Goal: Complete application form

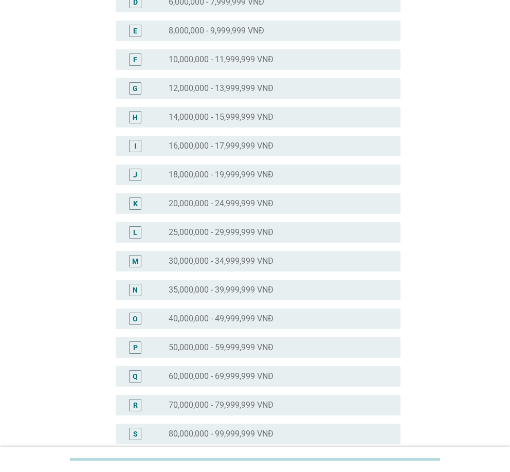
scroll to position [206, 0]
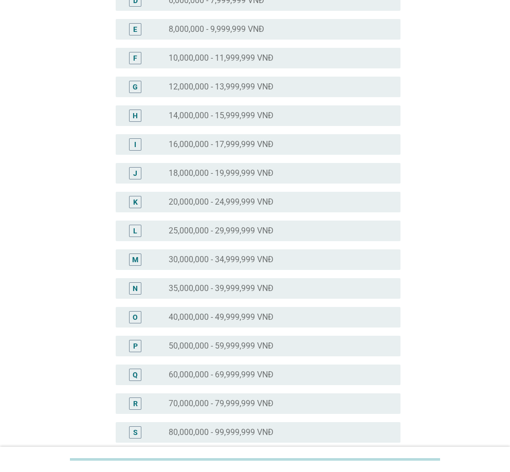
click at [209, 311] on div "radio_button_unchecked 40,000,000 - 49,999,999 VNĐ" at bounding box center [280, 317] width 223 height 12
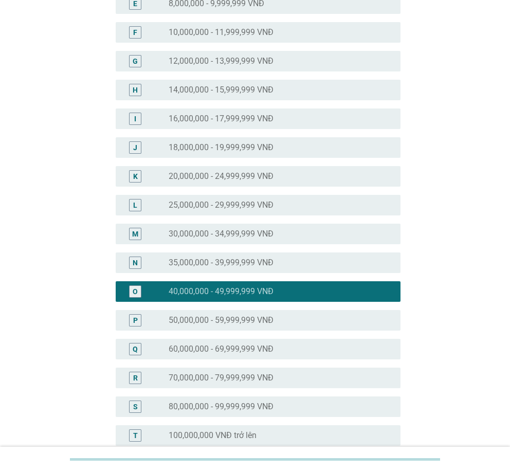
scroll to position [360, 0]
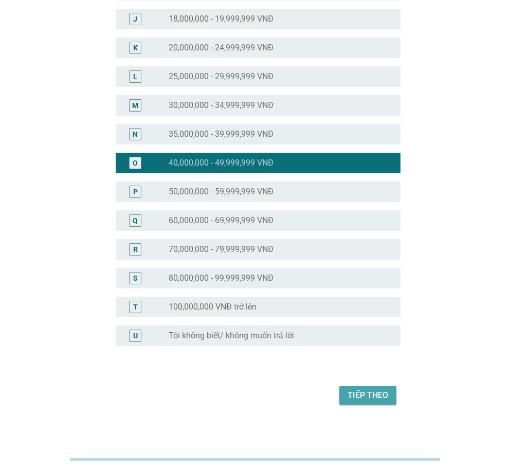
click at [370, 398] on div "Tiếp theo" at bounding box center [367, 395] width 41 height 12
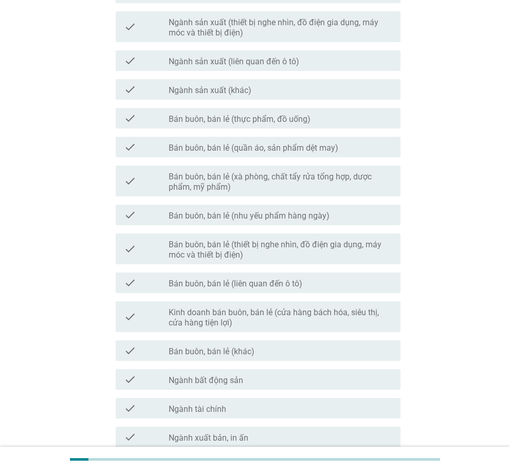
scroll to position [438, 0]
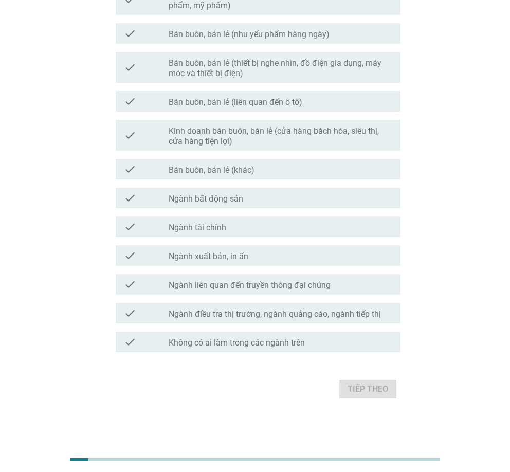
click at [247, 345] on label "Không có ai làm trong các ngành trên" at bounding box center [237, 343] width 136 height 10
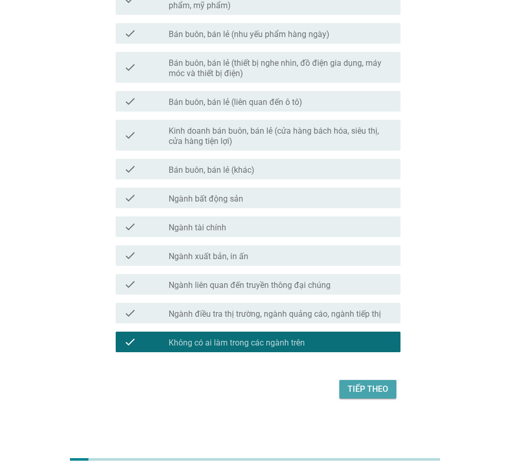
click at [366, 383] on div "Tiếp theo" at bounding box center [367, 389] width 41 height 12
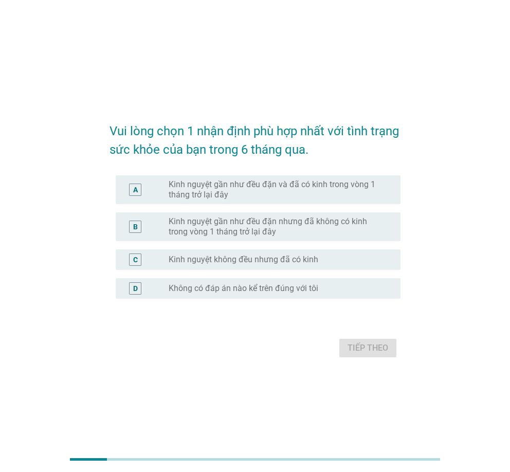
click at [269, 192] on label "Kinh nguyệt gần như đều đặn và đã có kinh trong vòng 1 tháng trở lại đây" at bounding box center [276, 189] width 215 height 21
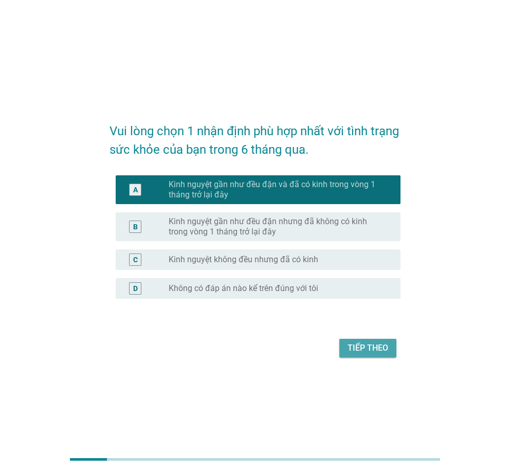
click at [365, 344] on div "Tiếp theo" at bounding box center [367, 348] width 41 height 12
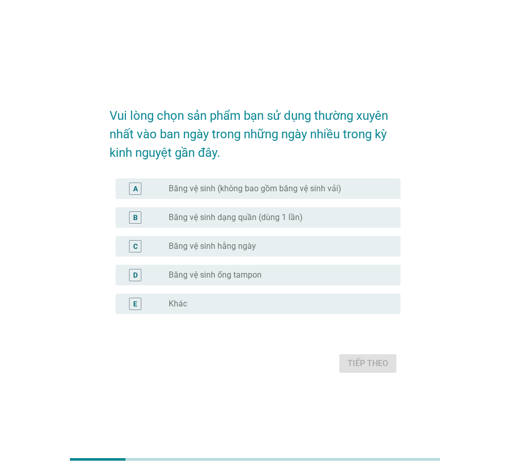
click at [285, 191] on label "Băng vệ sinh (không bao gồm băng vệ sinh vải)" at bounding box center [255, 188] width 173 height 10
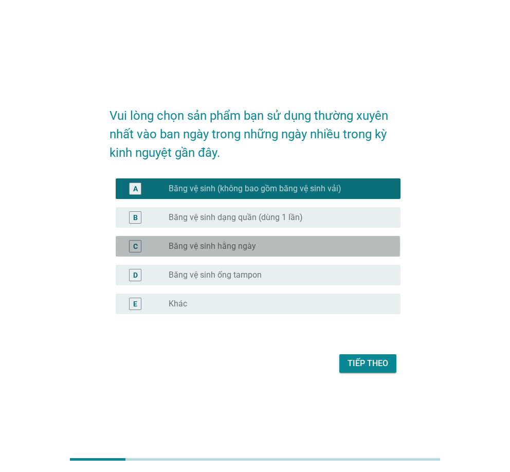
click at [262, 238] on div "C radio_button_unchecked Băng vệ sinh hằng ngày" at bounding box center [258, 246] width 284 height 21
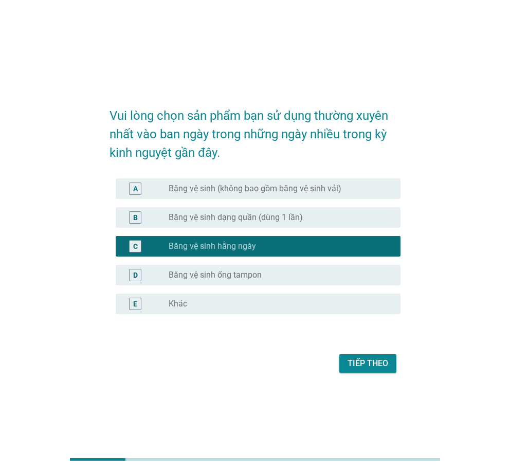
click at [283, 187] on label "Băng vệ sinh (không bao gồm băng vệ sinh vải)" at bounding box center [255, 188] width 173 height 10
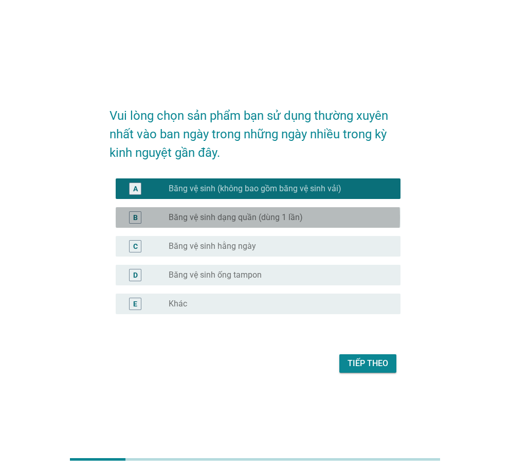
click at [292, 215] on label "Băng vệ sinh dạng quần (dùng 1 lần)" at bounding box center [236, 217] width 134 height 10
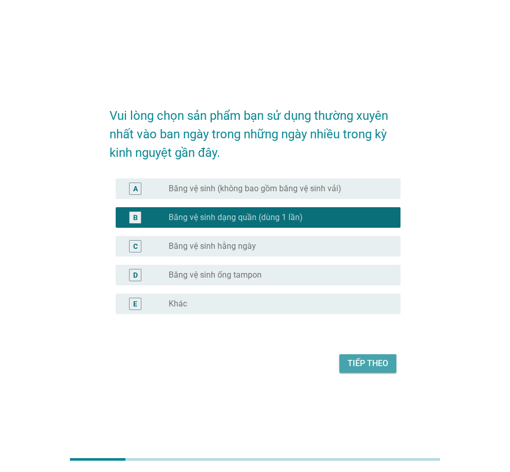
click at [376, 358] on div "Tiếp theo" at bounding box center [367, 363] width 41 height 12
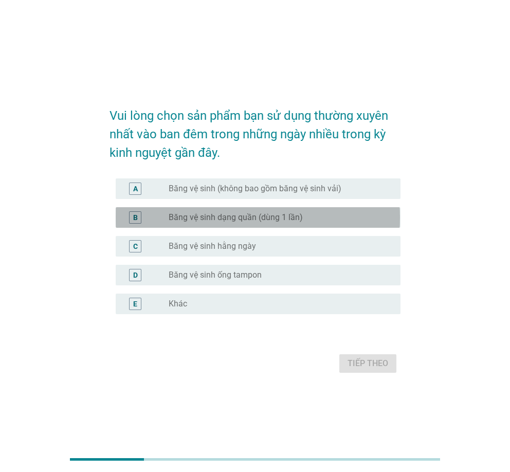
click at [273, 223] on div "radio_button_unchecked Băng vệ sinh dạng quần (dùng 1 lần)" at bounding box center [280, 217] width 223 height 12
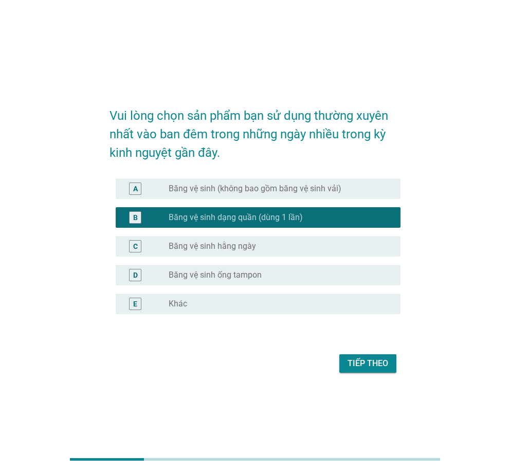
click at [366, 365] on div "Tiếp theo" at bounding box center [367, 363] width 41 height 12
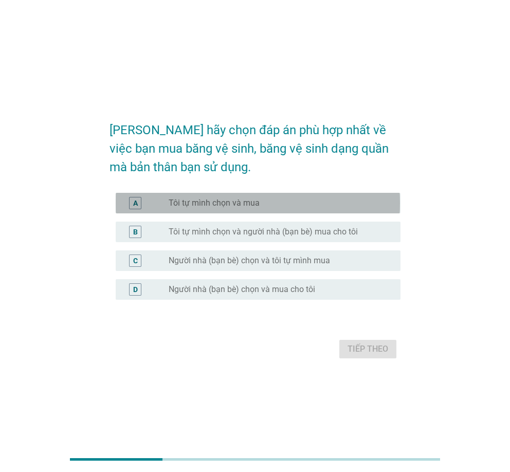
click at [252, 203] on label "Tôi tự mình chọn và mua" at bounding box center [214, 203] width 91 height 10
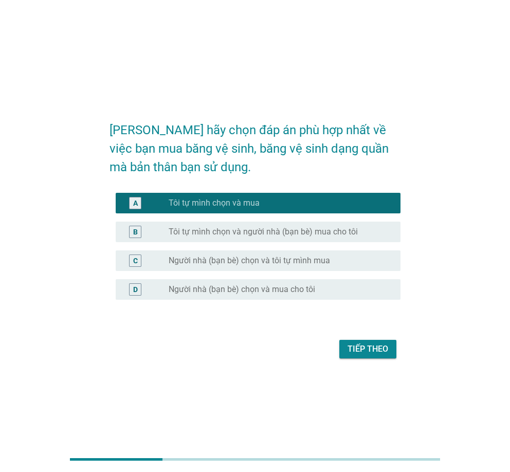
click at [364, 343] on div "Tiếp theo" at bounding box center [367, 349] width 41 height 12
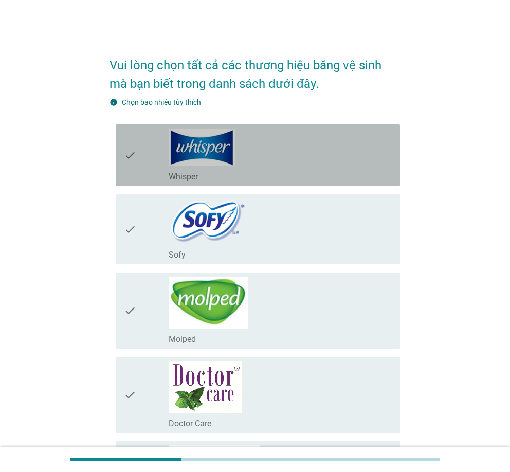
click at [288, 134] on div "check_box_outline_blank Whisper" at bounding box center [280, 154] width 223 height 53
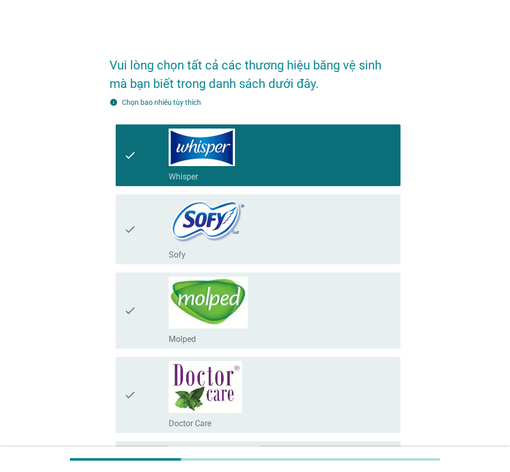
click at [265, 211] on div "check_box_outline_blank Sofy" at bounding box center [280, 229] width 223 height 62
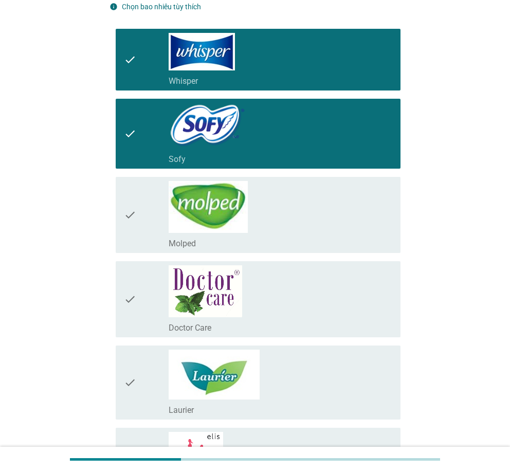
scroll to position [103, 0]
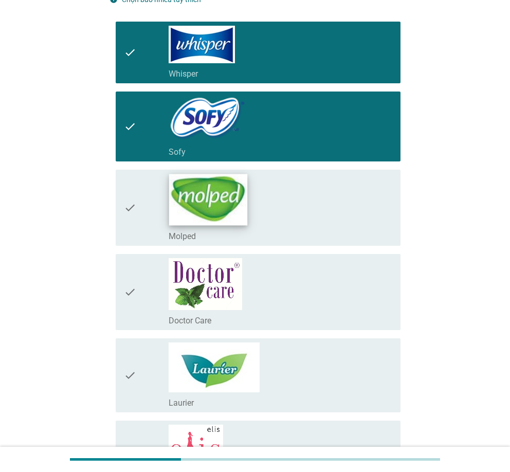
click at [244, 209] on img at bounding box center [208, 199] width 78 height 51
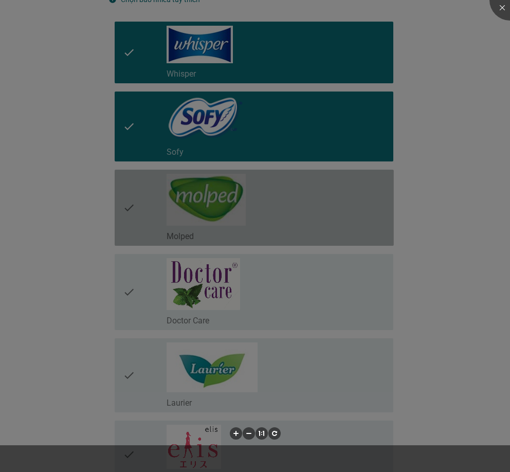
click at [256, 291] on div at bounding box center [255, 236] width 510 height 472
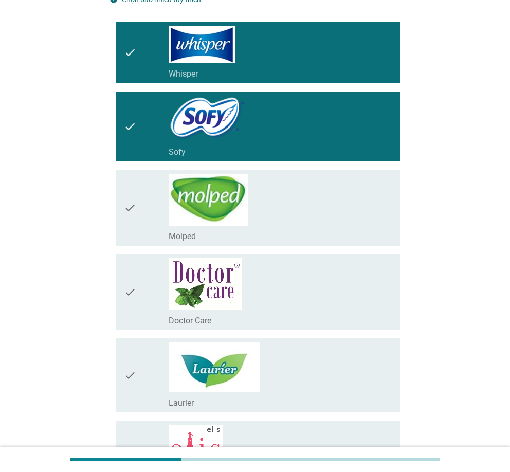
click at [141, 230] on div "check" at bounding box center [146, 208] width 45 height 68
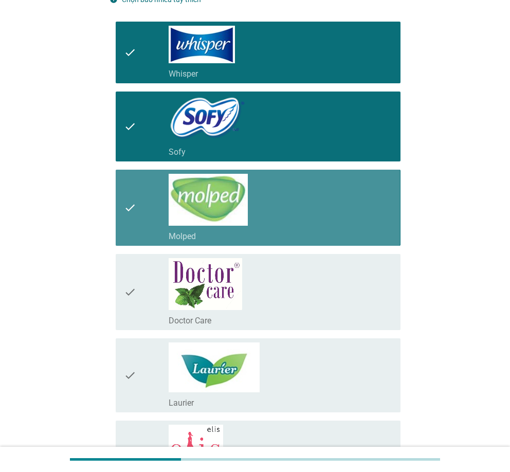
click at [157, 303] on div "check" at bounding box center [146, 292] width 45 height 68
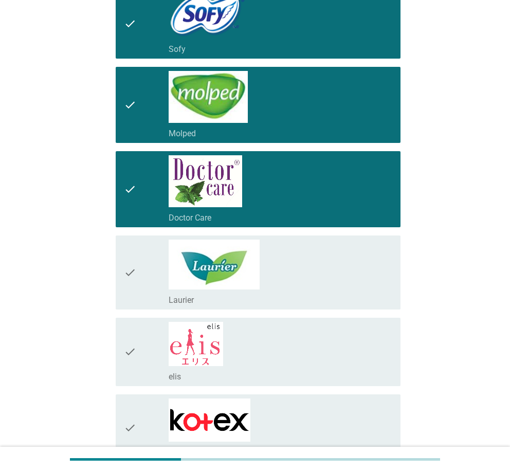
click at [134, 249] on icon "check" at bounding box center [130, 272] width 12 height 66
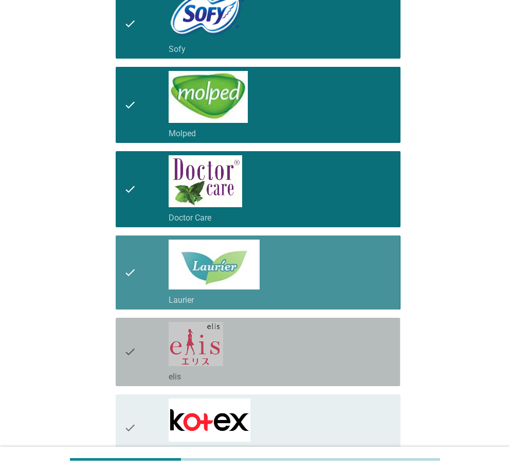
click at [138, 333] on div "check" at bounding box center [146, 352] width 45 height 60
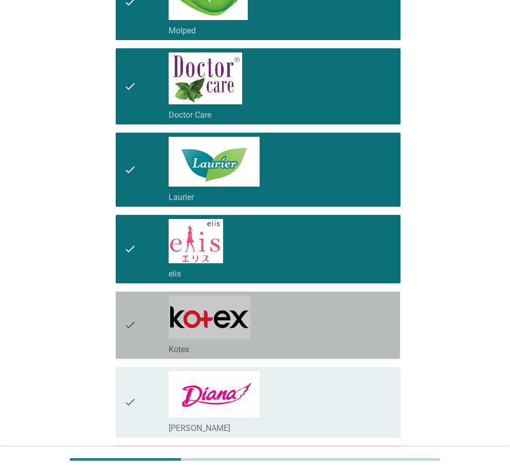
click at [142, 322] on div "check" at bounding box center [146, 324] width 45 height 59
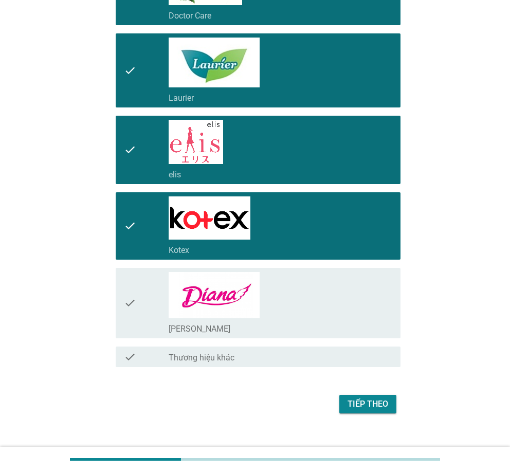
scroll to position [411, 0]
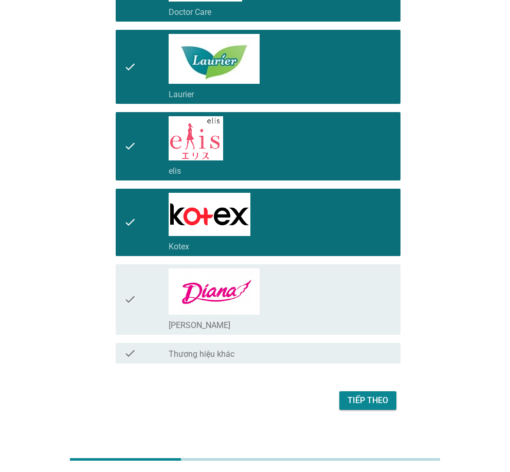
click at [142, 303] on div "check" at bounding box center [146, 299] width 45 height 62
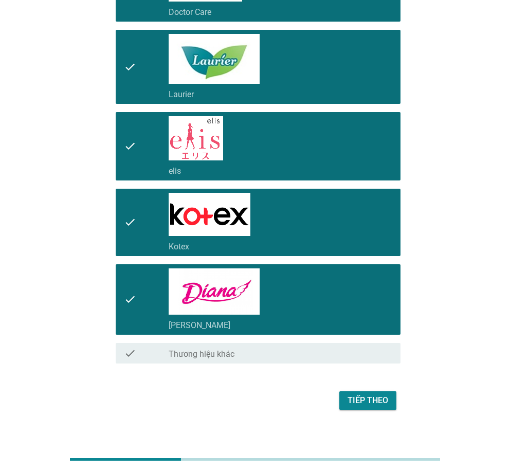
click at [369, 399] on div "Tiếp theo" at bounding box center [367, 400] width 41 height 12
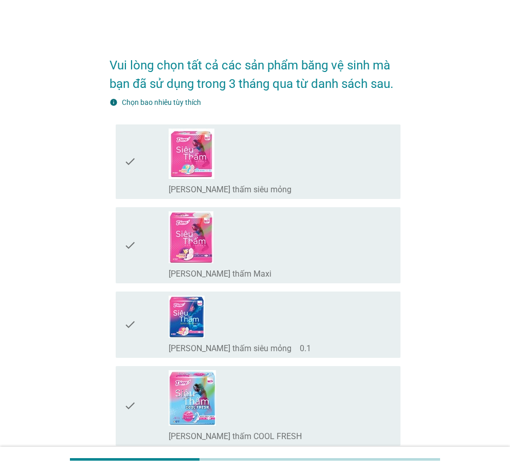
click at [295, 176] on div "check_box_outline_blank [PERSON_NAME] thấm siêu mỏng" at bounding box center [280, 161] width 223 height 66
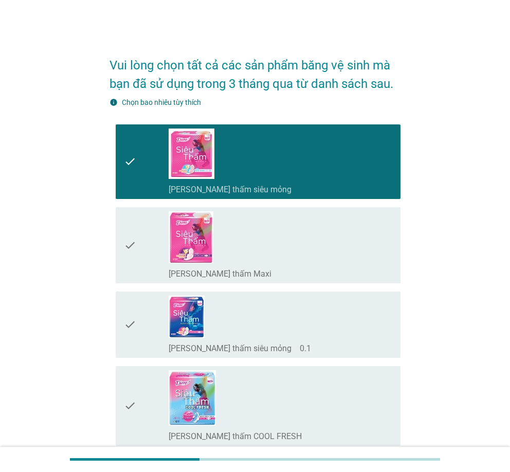
click at [265, 178] on div "check_box_outline_blank [PERSON_NAME] thấm siêu mỏng" at bounding box center [280, 161] width 223 height 66
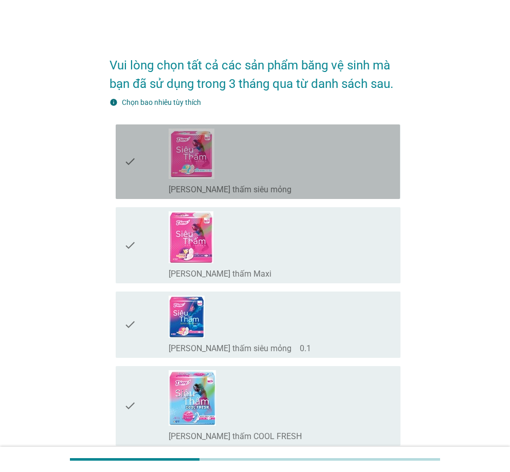
click at [260, 242] on div "check_box_outline_blank [PERSON_NAME] thấm Maxi" at bounding box center [280, 245] width 223 height 68
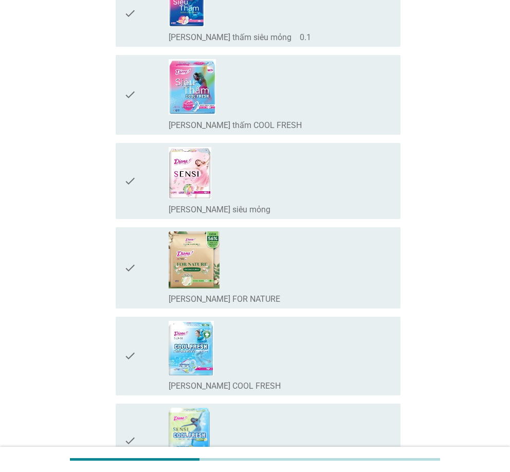
scroll to position [308, 0]
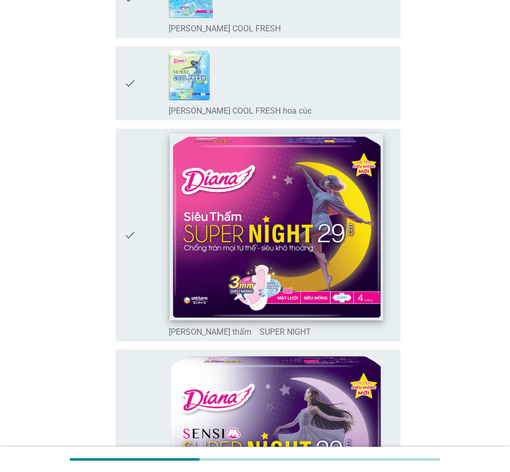
click at [306, 211] on img at bounding box center [276, 226] width 213 height 187
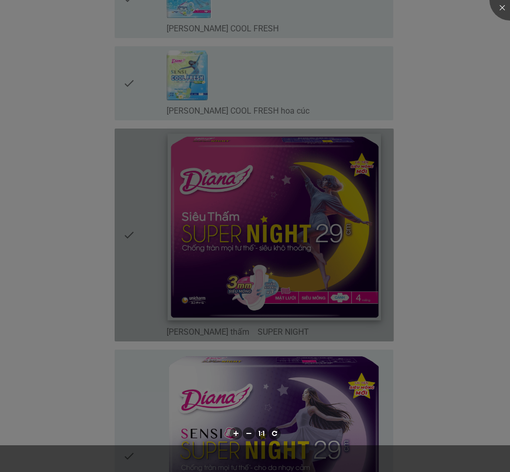
scroll to position [771, 0]
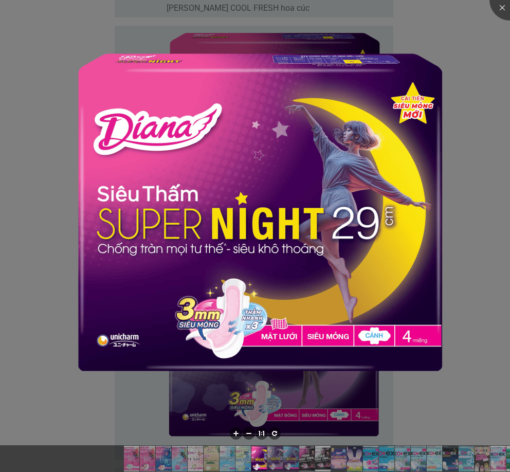
click at [471, 64] on div at bounding box center [255, 236] width 510 height 472
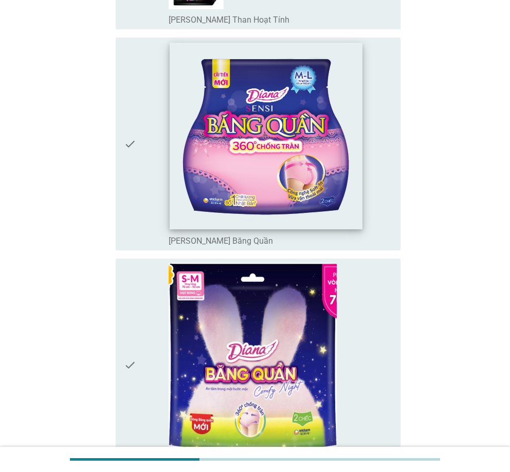
scroll to position [1593, 0]
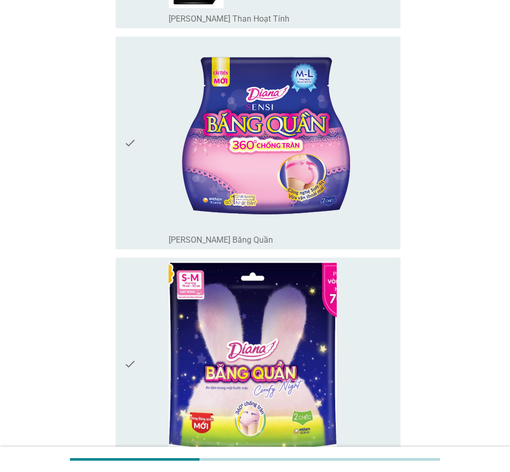
click at [154, 178] on div "check" at bounding box center [146, 143] width 45 height 204
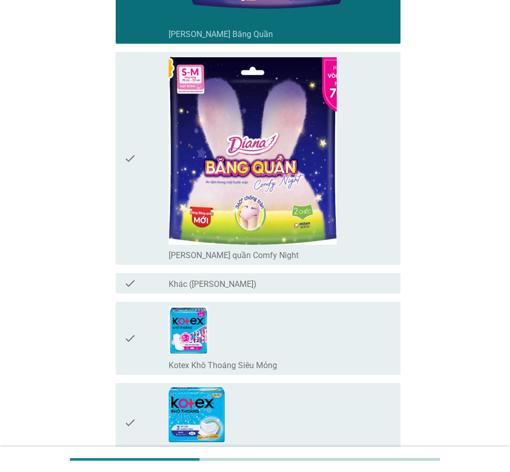
click at [133, 171] on icon "check" at bounding box center [130, 158] width 12 height 204
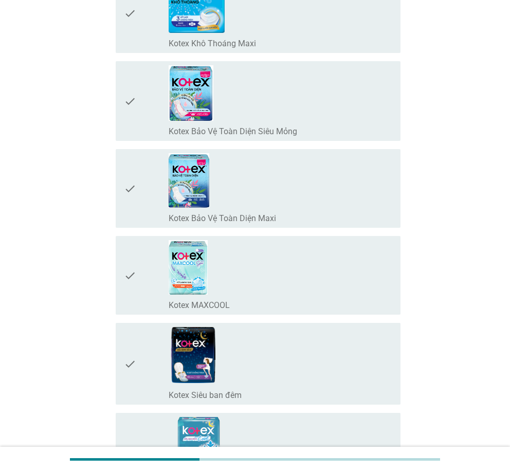
scroll to position [2209, 0]
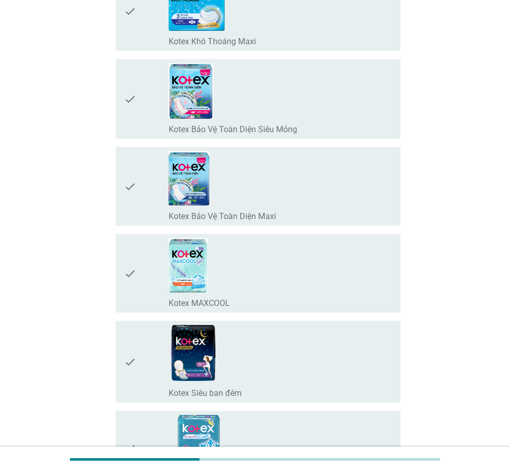
click at [125, 185] on icon "check" at bounding box center [130, 186] width 12 height 70
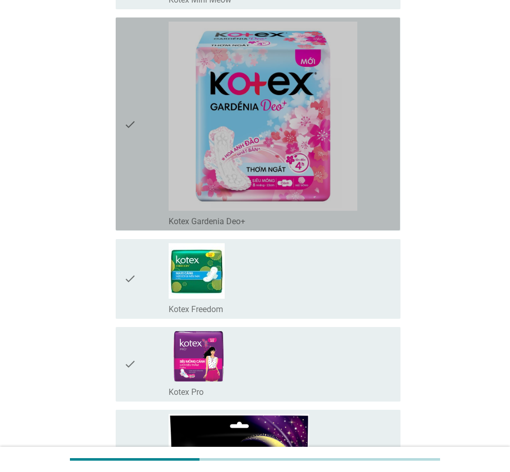
click at [136, 153] on div "check" at bounding box center [146, 124] width 45 height 204
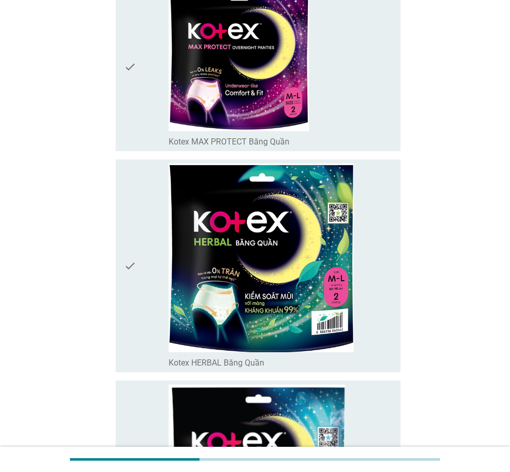
scroll to position [3185, 0]
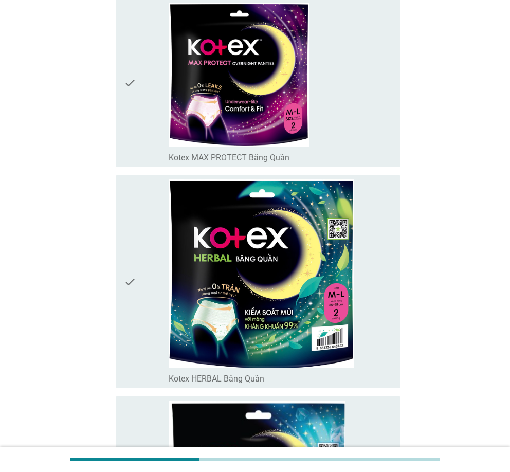
click at [135, 231] on icon "check" at bounding box center [130, 281] width 12 height 204
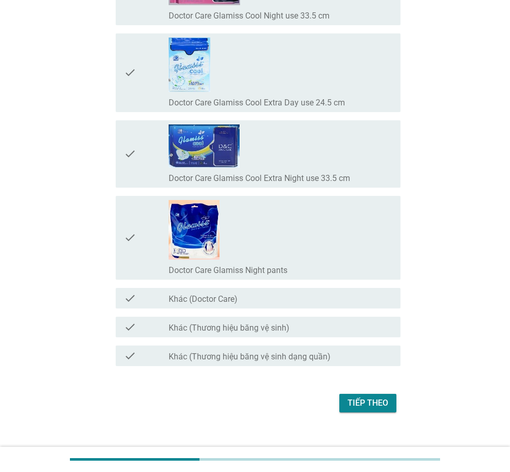
scroll to position [9306, 0]
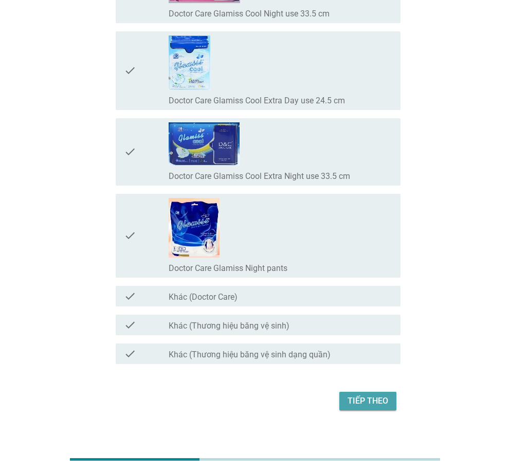
click at [357, 395] on div "Tiếp theo" at bounding box center [367, 401] width 41 height 12
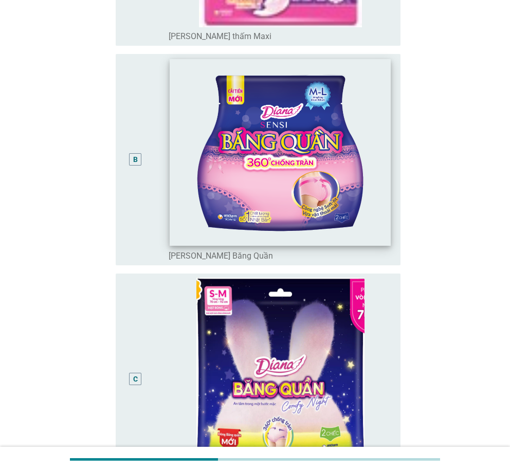
scroll to position [308, 0]
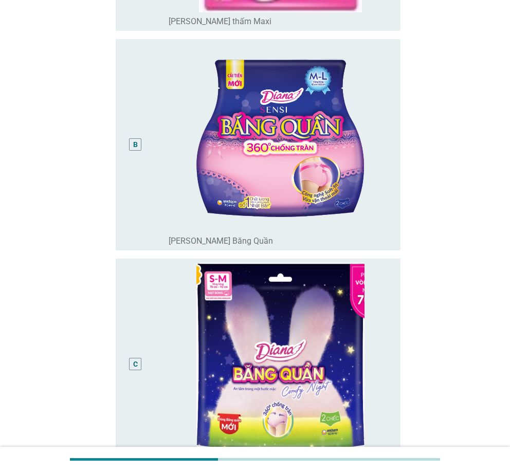
click at [148, 164] on div "B" at bounding box center [146, 144] width 45 height 203
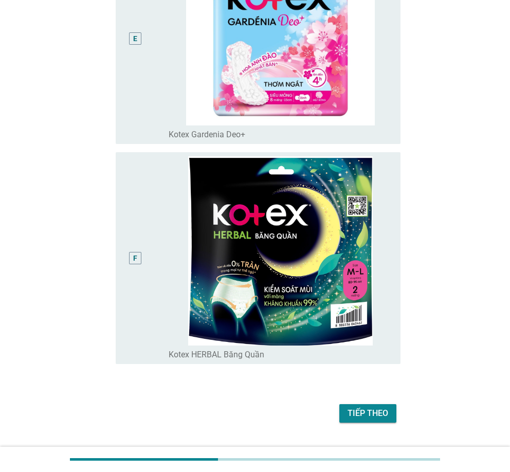
scroll to position [1097, 0]
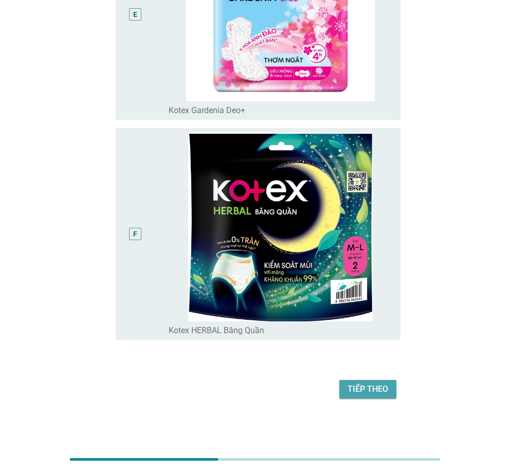
click at [375, 390] on div "Tiếp theo" at bounding box center [367, 389] width 41 height 12
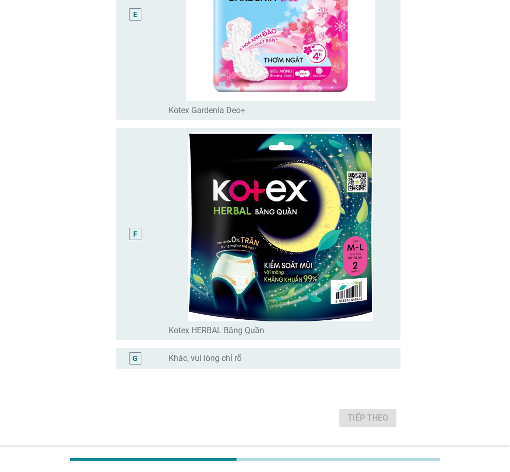
scroll to position [0, 0]
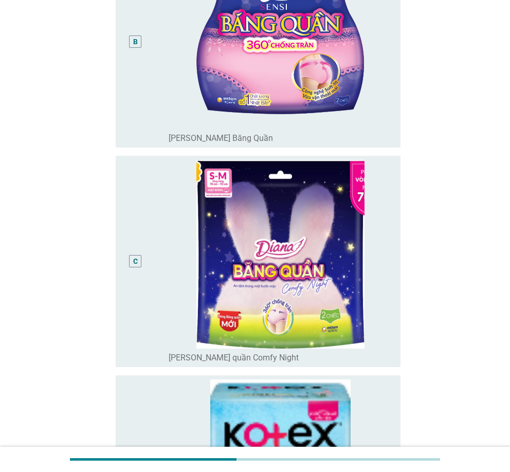
click at [153, 235] on div "C" at bounding box center [146, 261] width 45 height 203
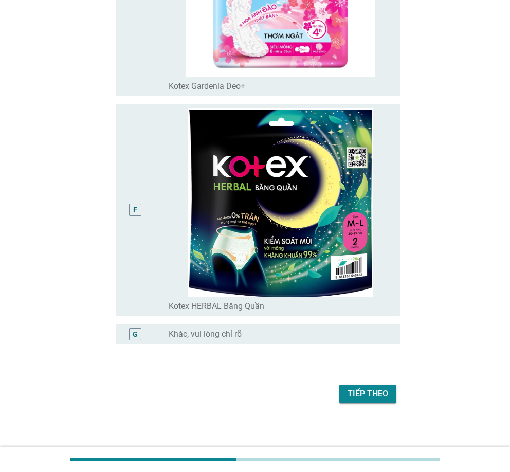
scroll to position [1126, 0]
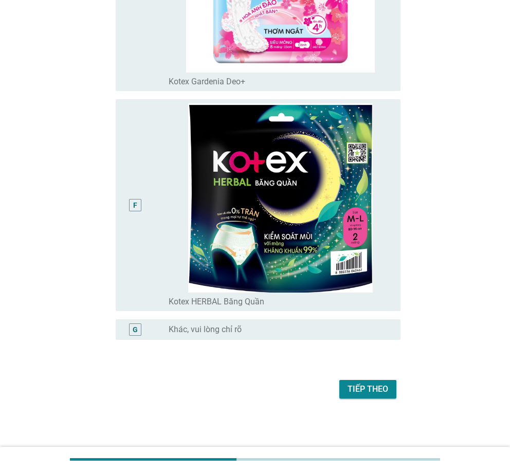
click at [148, 174] on div "F" at bounding box center [146, 204] width 45 height 203
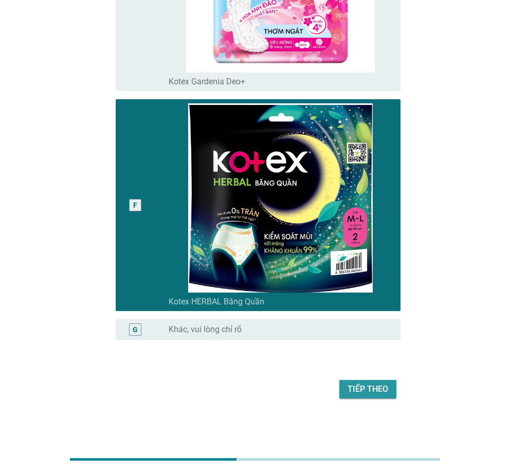
click at [358, 383] on div "Tiếp theo" at bounding box center [367, 389] width 41 height 12
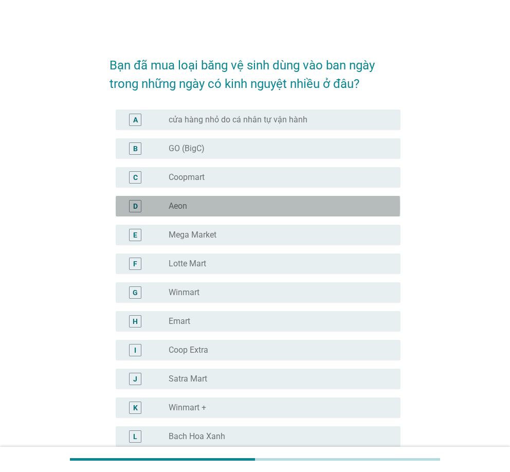
click at [203, 212] on div "radio_button_unchecked Aeon" at bounding box center [280, 206] width 223 height 12
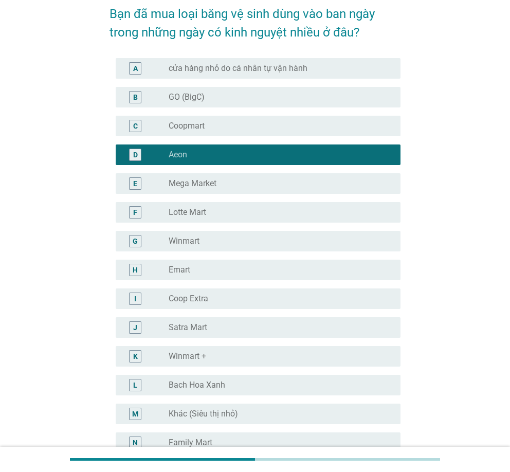
click at [214, 210] on div "radio_button_unchecked Lotte Mart" at bounding box center [276, 212] width 215 height 10
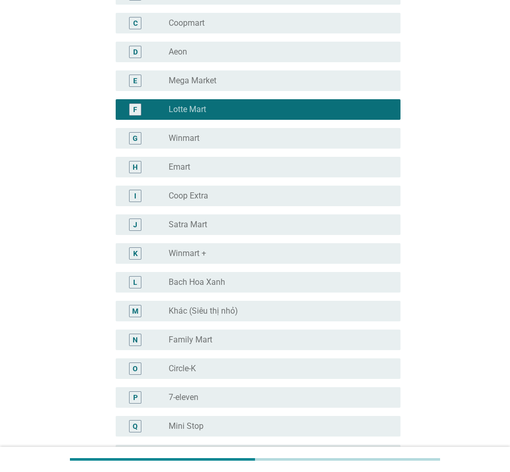
click at [213, 60] on div "D radio_button_unchecked Aeon" at bounding box center [258, 52] width 284 height 21
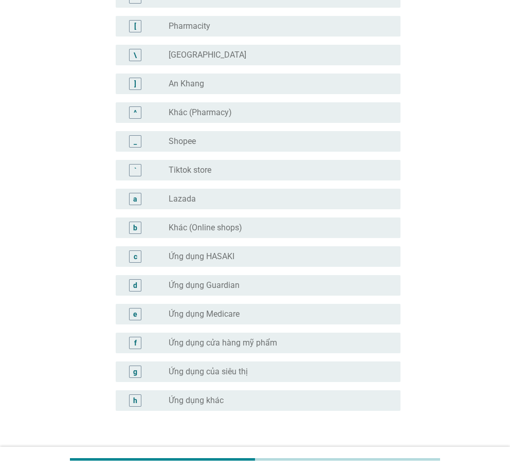
scroll to position [873, 0]
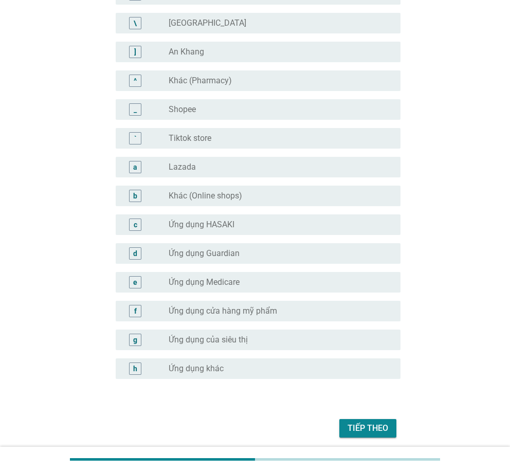
click at [375, 422] on div "Tiếp theo" at bounding box center [367, 428] width 41 height 12
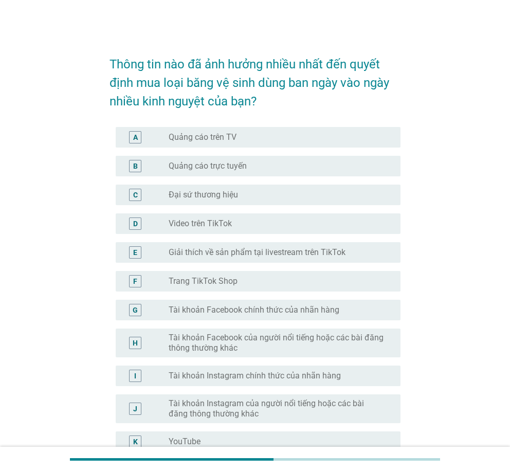
scroll to position [0, 0]
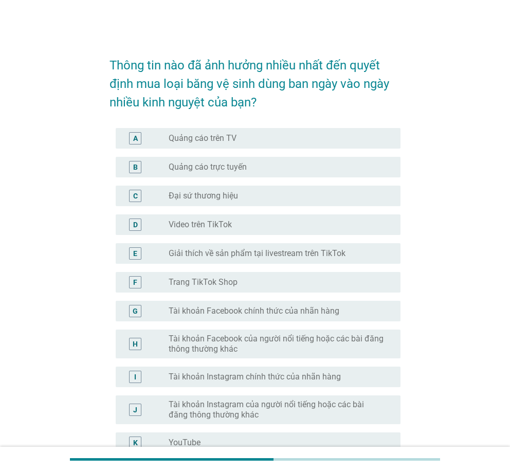
click at [279, 135] on div "radio_button_unchecked Quảng cáo trên TV" at bounding box center [276, 138] width 215 height 10
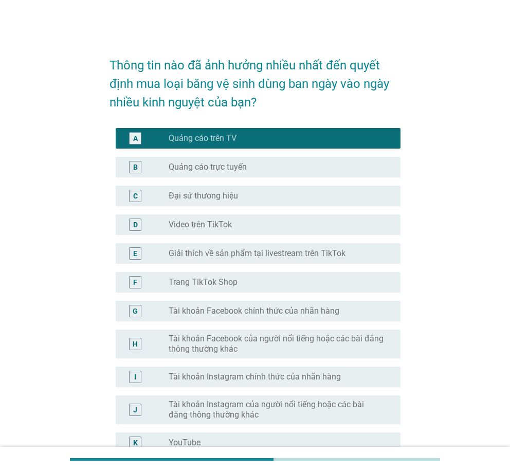
click at [266, 147] on div "A radio_button_checked Quảng cáo trên TV" at bounding box center [258, 138] width 284 height 21
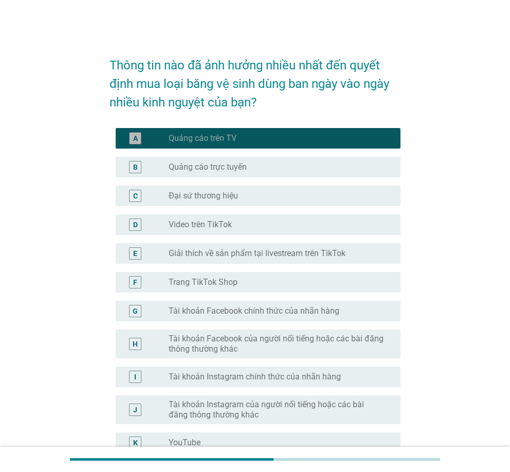
click at [260, 157] on div "B radio_button_unchecked Quảng cáo trực tuyến" at bounding box center [258, 167] width 284 height 21
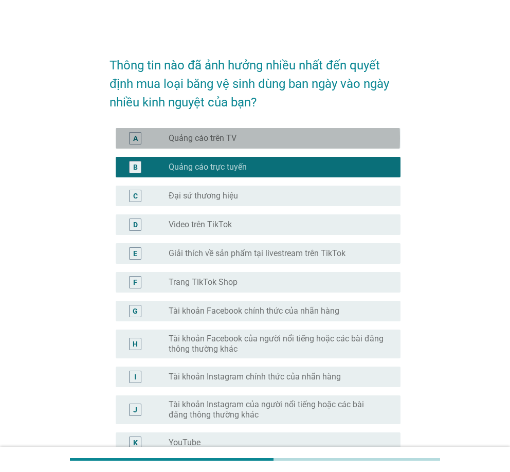
click at [266, 140] on div "radio_button_unchecked Quảng cáo trên TV" at bounding box center [276, 138] width 215 height 10
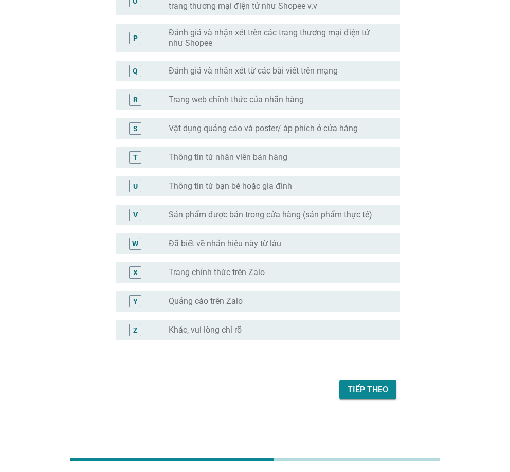
scroll to position [569, 0]
click at [386, 388] on div "Tiếp theo" at bounding box center [367, 389] width 41 height 12
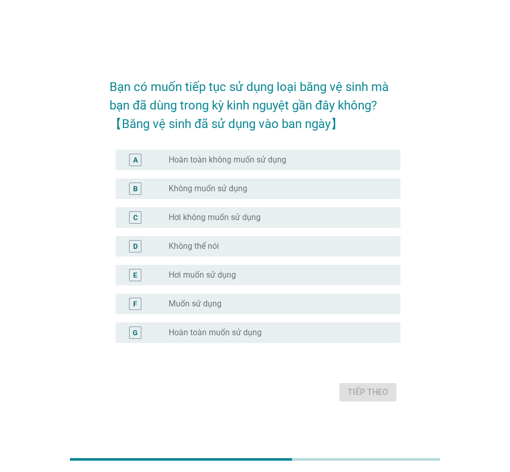
click at [250, 304] on div "radio_button_unchecked Muốn sử dụng" at bounding box center [276, 304] width 215 height 10
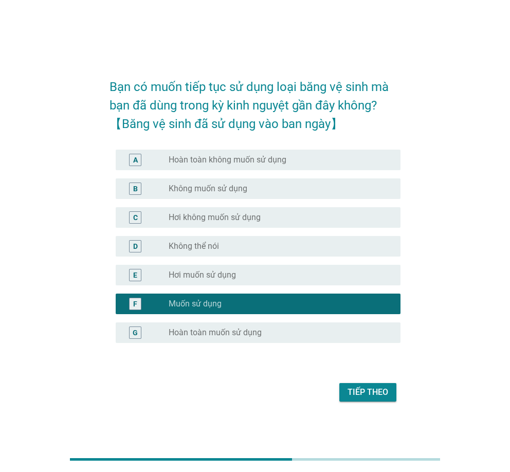
click at [364, 391] on div "Tiếp theo" at bounding box center [367, 392] width 41 height 12
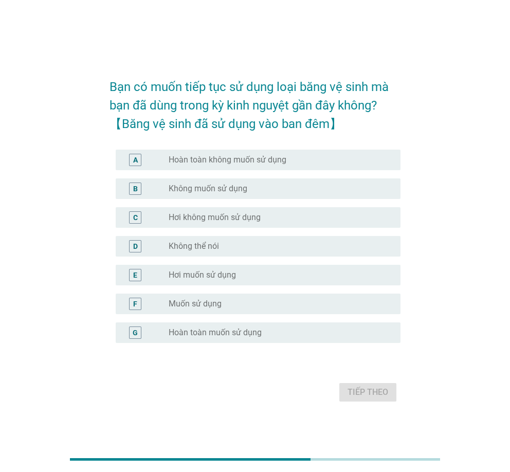
click at [254, 333] on label "Hoàn toàn muốn sử dụng" at bounding box center [215, 332] width 93 height 10
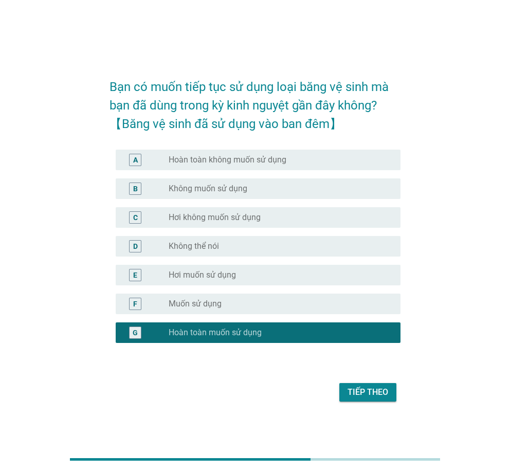
click at [356, 393] on div "Tiếp theo" at bounding box center [367, 392] width 41 height 12
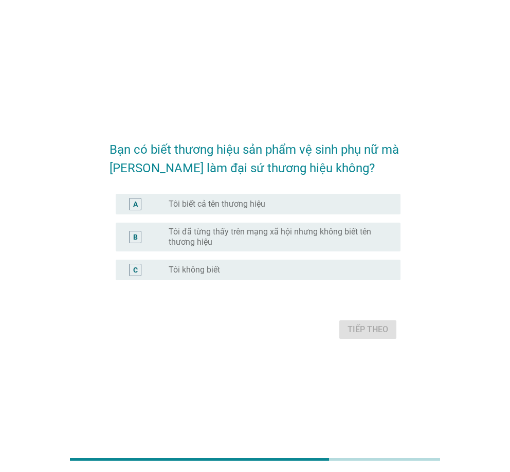
click at [238, 215] on div "A radio_button_unchecked Tôi biết cả tên thương hiệu" at bounding box center [254, 204] width 290 height 29
click at [252, 232] on label "Tôi đã từng thấy trên mạng xã hội nhưng không biết tên thương hiệu" at bounding box center [276, 237] width 215 height 21
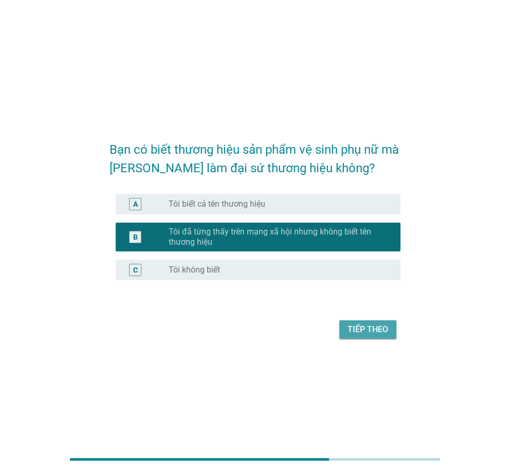
click at [357, 330] on div "Tiếp theo" at bounding box center [367, 329] width 41 height 12
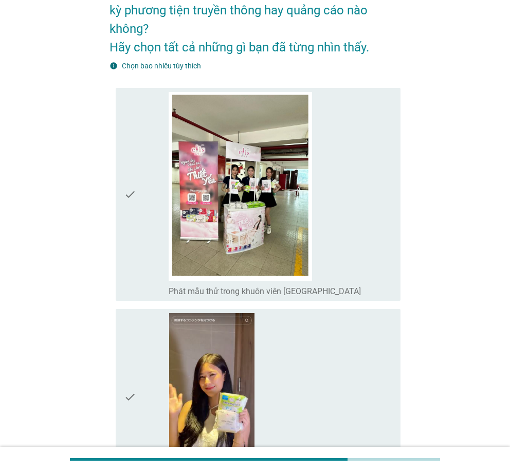
scroll to position [206, 0]
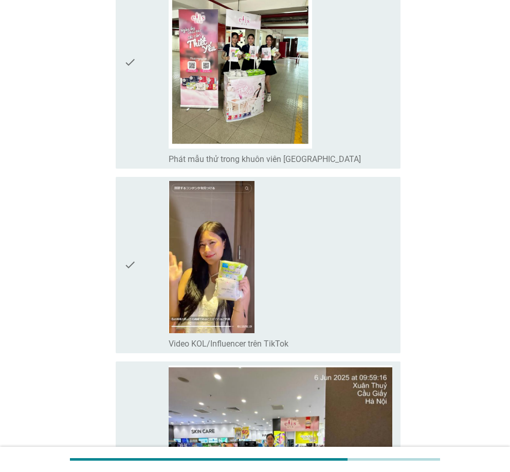
click at [333, 219] on div "check_box_outline_blank Video KOL/Influencer trên TikTok" at bounding box center [280, 265] width 223 height 168
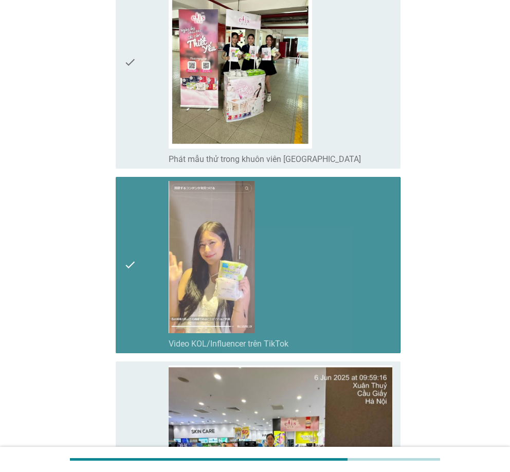
click at [350, 115] on div "check_box_outline_blank Phát mẫu thử trong khuôn viên trường đại học" at bounding box center [280, 62] width 223 height 204
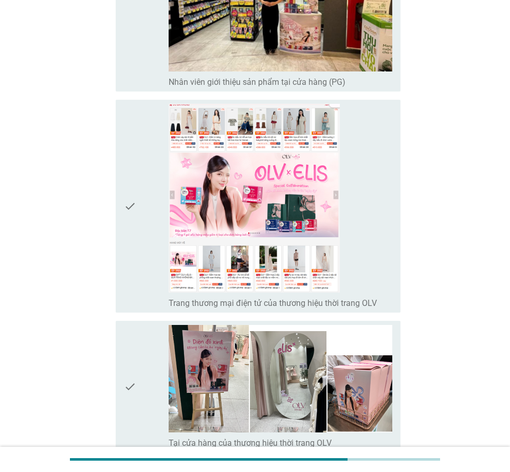
click at [365, 246] on div "check_box_outline_blank Trang thương mại điện tử của thương hiệu thời trang OLV" at bounding box center [280, 206] width 223 height 204
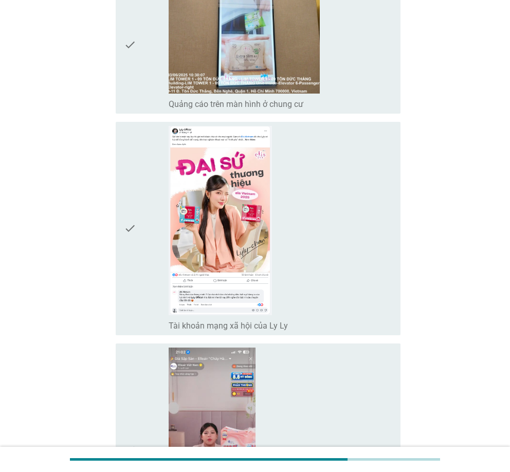
click at [362, 194] on div "check_box_outline_blank Tài khoản mạng xã hội của Ly Ly" at bounding box center [280, 228] width 223 height 204
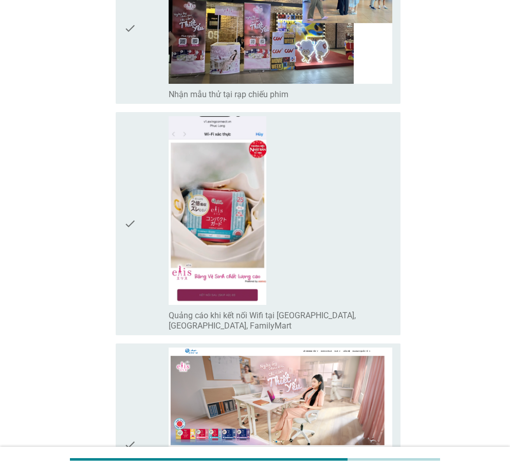
scroll to position [2569, 0]
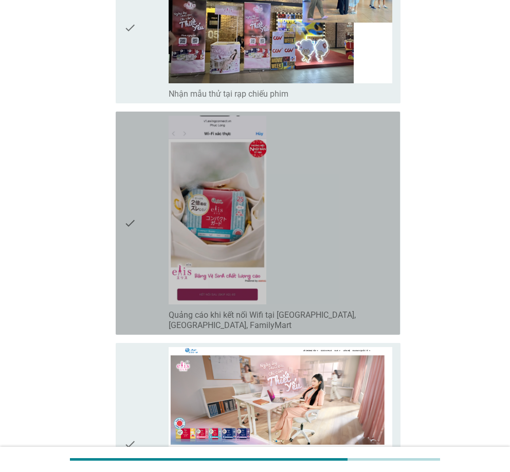
click at [333, 269] on div "check_box_outline_blank Quảng cáo khi kết nối Wifi tại [GEOGRAPHIC_DATA], [GEOG…" at bounding box center [280, 223] width 223 height 215
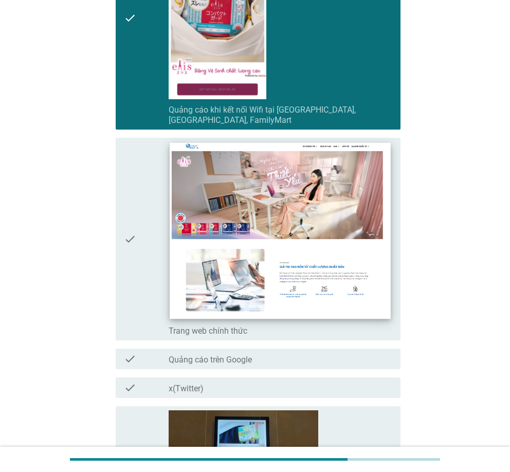
scroll to position [2774, 0]
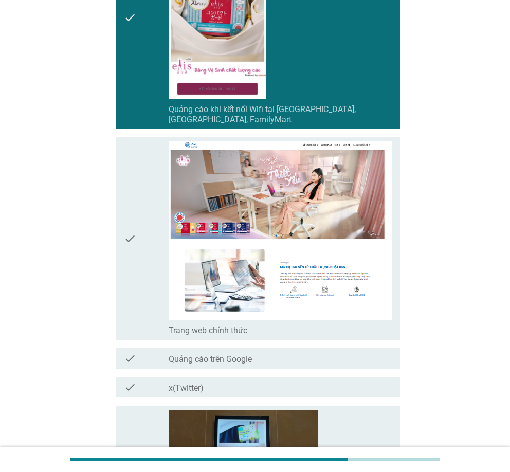
click at [340, 91] on div "check_box_outline_blank Quảng cáo khi kết nối Wifi tại [GEOGRAPHIC_DATA], [GEOG…" at bounding box center [280, 17] width 223 height 215
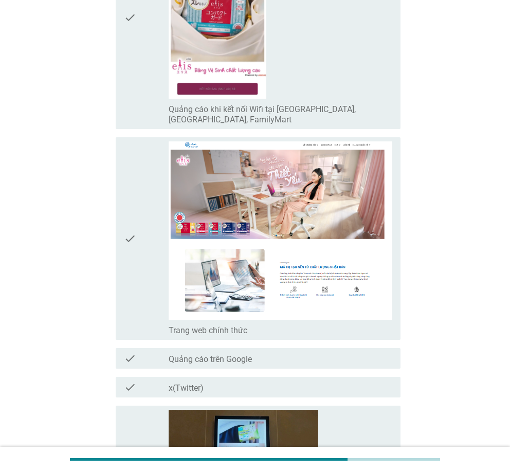
click at [315, 327] on div "check_box_outline_blank Trang web chính thức" at bounding box center [280, 329] width 223 height 12
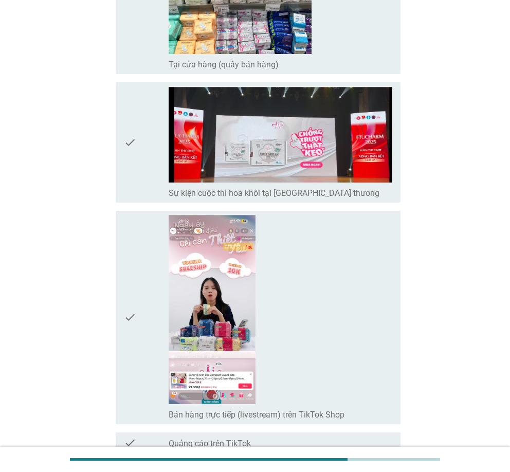
scroll to position [3648, 0]
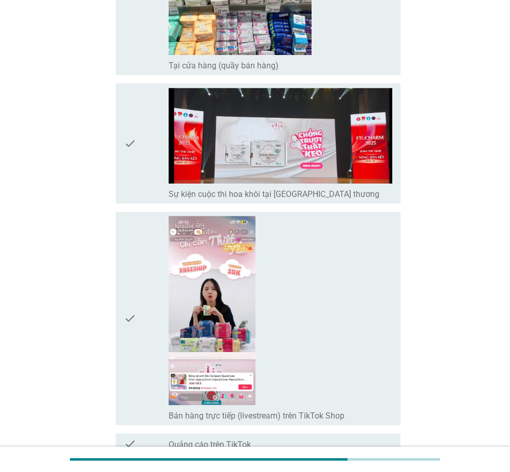
click at [349, 193] on label "Sự kiện cuộc thi hoa khôi tại [GEOGRAPHIC_DATA] thương" at bounding box center [274, 194] width 211 height 10
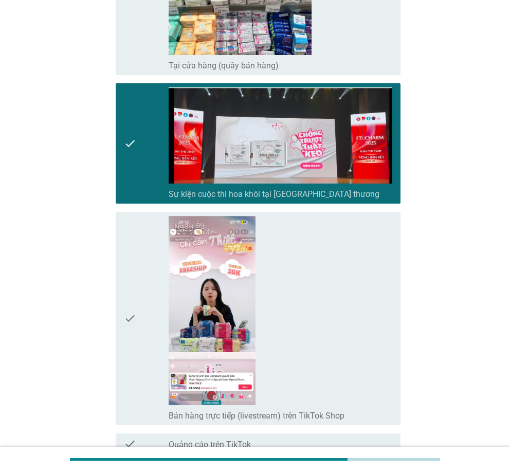
click at [337, 196] on div "check check_box Sự kiện cuộc thi hoa khôi tại [GEOGRAPHIC_DATA] thương" at bounding box center [258, 143] width 284 height 120
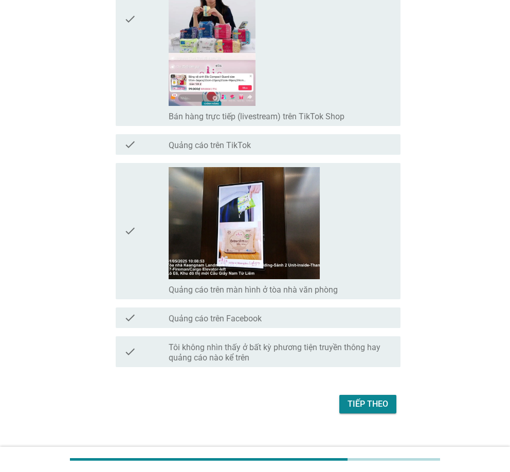
scroll to position [3958, 0]
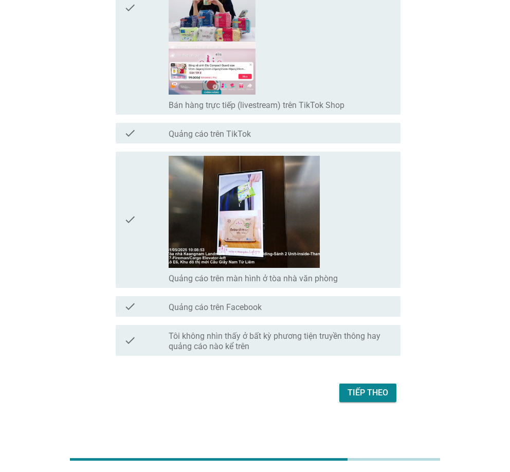
click at [355, 264] on div "check_box_outline_blank Quảng cáo trên màn hình ở tòa nhà văn phòng" at bounding box center [280, 220] width 223 height 128
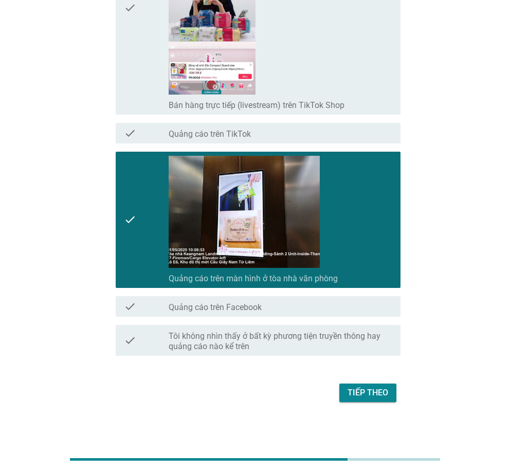
click at [367, 397] on button "Tiếp theo" at bounding box center [367, 392] width 57 height 18
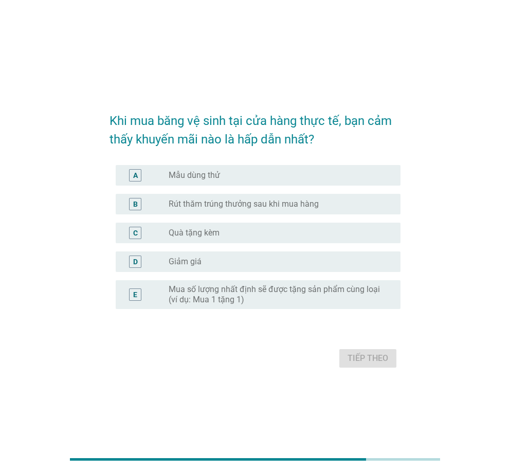
click at [215, 216] on div "B radio_button_unchecked Rút thăm trúng thưởng sau khi mua hàng" at bounding box center [254, 204] width 290 height 29
click at [216, 266] on div "radio_button_unchecked Giảm giá" at bounding box center [276, 261] width 215 height 10
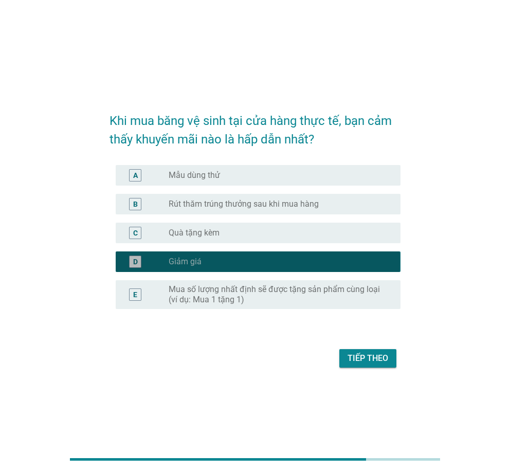
click at [244, 212] on div "B radio_button_unchecked Rút thăm trúng thưởng sau khi mua hàng" at bounding box center [258, 204] width 284 height 21
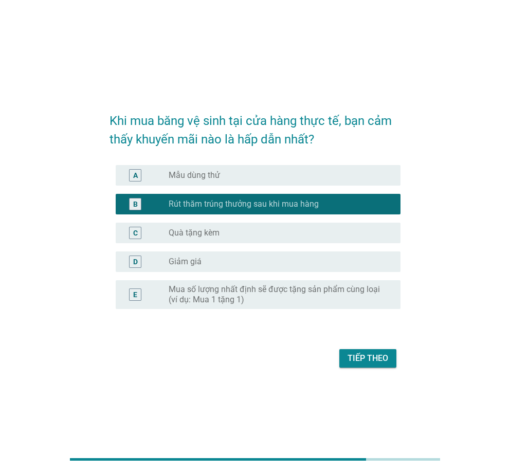
click at [343, 342] on form "Khi mua băng vệ sinh tại cửa hàng thực tế, bạn cảm thấy khuyến mãi nào là hấp d…" at bounding box center [254, 235] width 290 height 269
click at [343, 350] on button "Tiếp theo" at bounding box center [367, 358] width 57 height 18
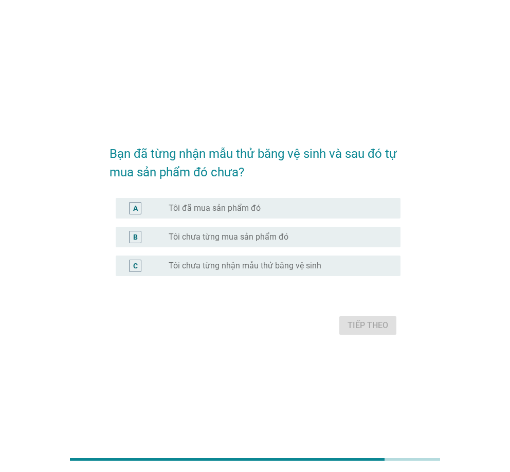
click at [238, 236] on label "Tôi chưa từng mua sản phẩm đó" at bounding box center [229, 237] width 120 height 10
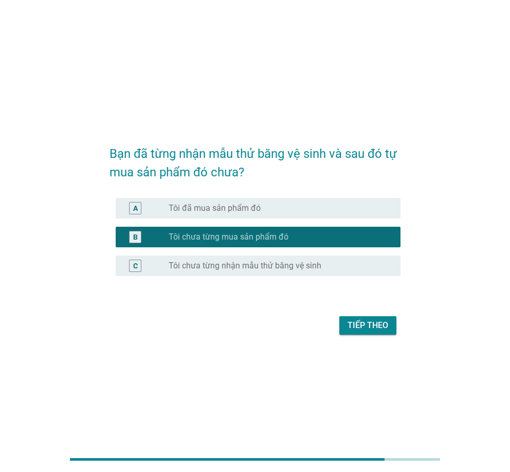
click at [361, 335] on div "Tiếp theo" at bounding box center [254, 325] width 290 height 25
click at [361, 330] on div "Tiếp theo" at bounding box center [367, 325] width 41 height 12
